Goal: Complete application form: Complete application form

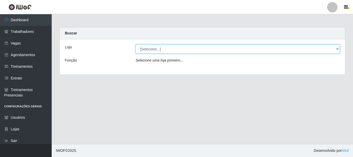
click at [335, 50] on select "[Selecione...] [PERSON_NAME]" at bounding box center [237, 48] width 204 height 9
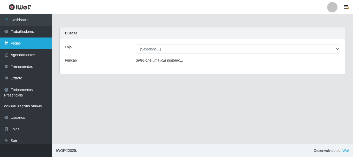
click at [22, 44] on link "Vagas" at bounding box center [26, 43] width 52 height 12
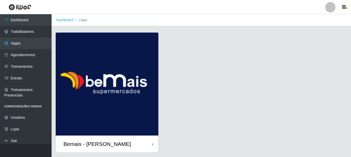
click at [149, 50] on img at bounding box center [107, 84] width 103 height 103
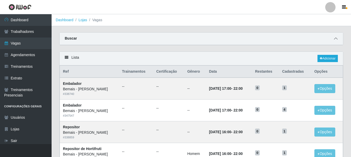
click at [336, 37] on icon at bounding box center [336, 39] width 4 height 4
click at [336, 39] on icon at bounding box center [336, 39] width 4 height 4
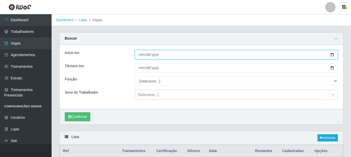
click at [333, 54] on input "Início em" at bounding box center [236, 54] width 203 height 9
type input "[DATE]"
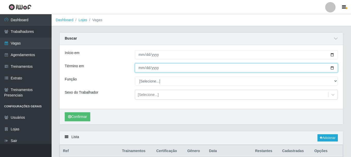
click at [333, 68] on input "Término em" at bounding box center [236, 67] width 203 height 9
type input "[DATE]"
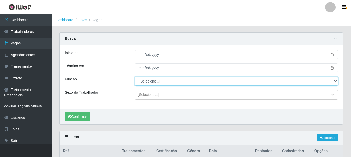
click at [153, 82] on select "[Selecione...] ASG ASG + ASG ++ Auxiliar de Depósito Auxiliar de Depósito + Aux…" at bounding box center [236, 80] width 203 height 9
click at [135, 77] on select "[Selecione...] ASG ASG + ASG ++ Auxiliar de Depósito Auxiliar de Depósito + Aux…" at bounding box center [236, 80] width 203 height 9
click at [151, 80] on select "[Selecione...] ASG ASG + ASG ++ Auxiliar de Depósito Auxiliar de Depósito + Aux…" at bounding box center [236, 80] width 203 height 9
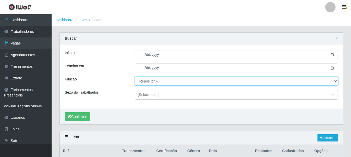
click at [135, 77] on select "[Selecione...] ASG ASG + ASG ++ Auxiliar de Depósito Auxiliar de Depósito + Aux…" at bounding box center [236, 80] width 203 height 9
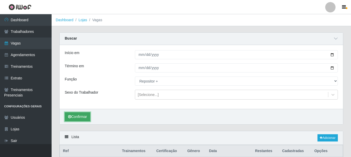
click at [85, 116] on button "Confirmar" at bounding box center [78, 116] width 26 height 9
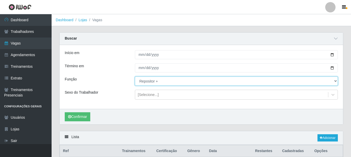
click at [165, 83] on select "[Selecione...] ASG ASG + ASG ++ Auxiliar de Depósito Auxiliar de Depósito + Aux…" at bounding box center [236, 80] width 203 height 9
select select "79"
click at [135, 77] on select "[Selecione...] ASG ASG + ASG ++ Auxiliar de Depósito Auxiliar de Depósito + Aux…" at bounding box center [236, 80] width 203 height 9
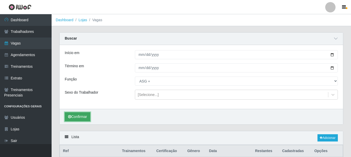
click at [78, 119] on button "Confirmar" at bounding box center [78, 116] width 26 height 9
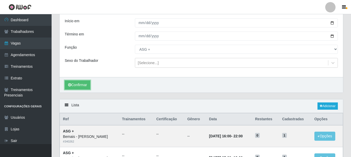
scroll to position [79, 0]
